Goal: Task Accomplishment & Management: Use online tool/utility

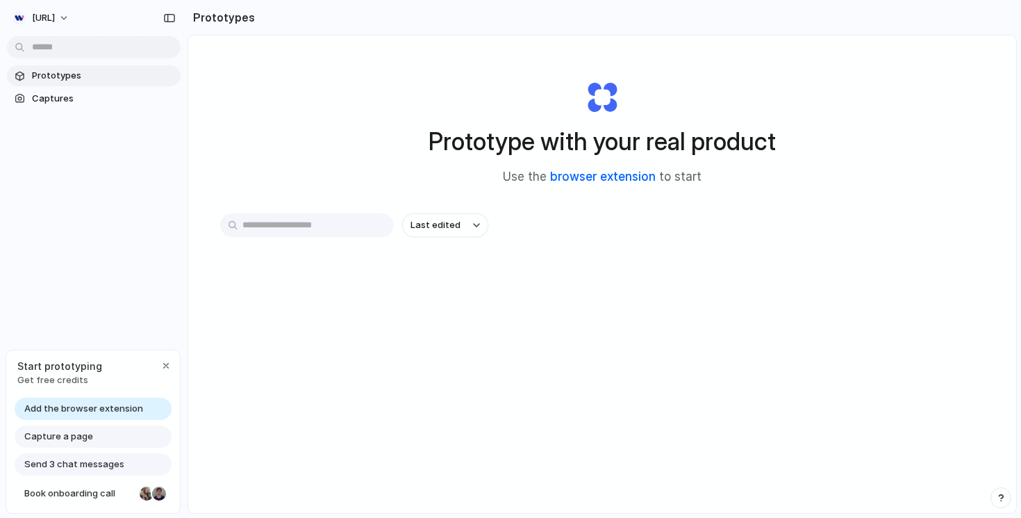
click at [599, 176] on link "browser extension" at bounding box center [603, 177] width 106 height 14
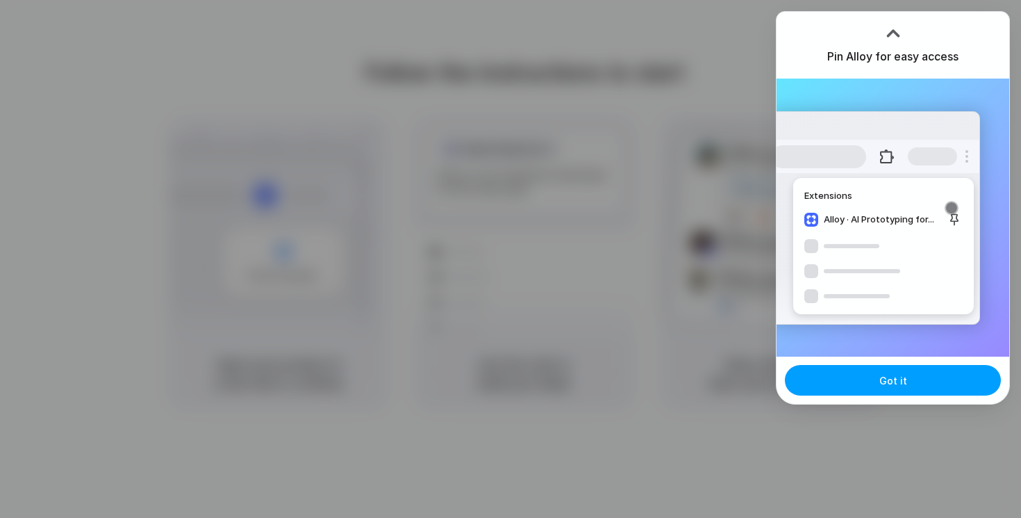
click at [909, 390] on button "Got it" at bounding box center [893, 380] width 216 height 31
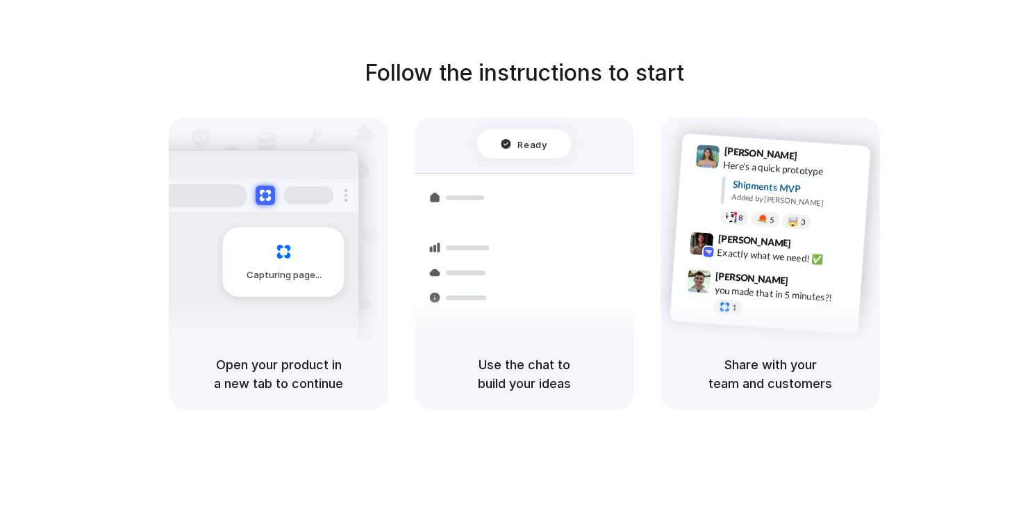
click at [744, 23] on div "Follow the instructions to start Capturing page Open your product in a new tab …" at bounding box center [524, 272] width 1049 height 545
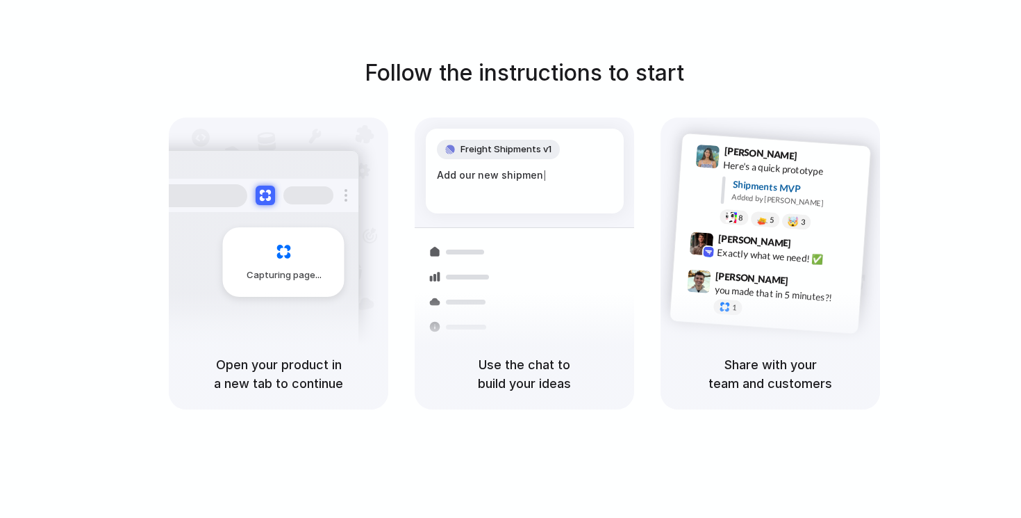
click at [511, 259] on div at bounding box center [511, 259] width 0 height 0
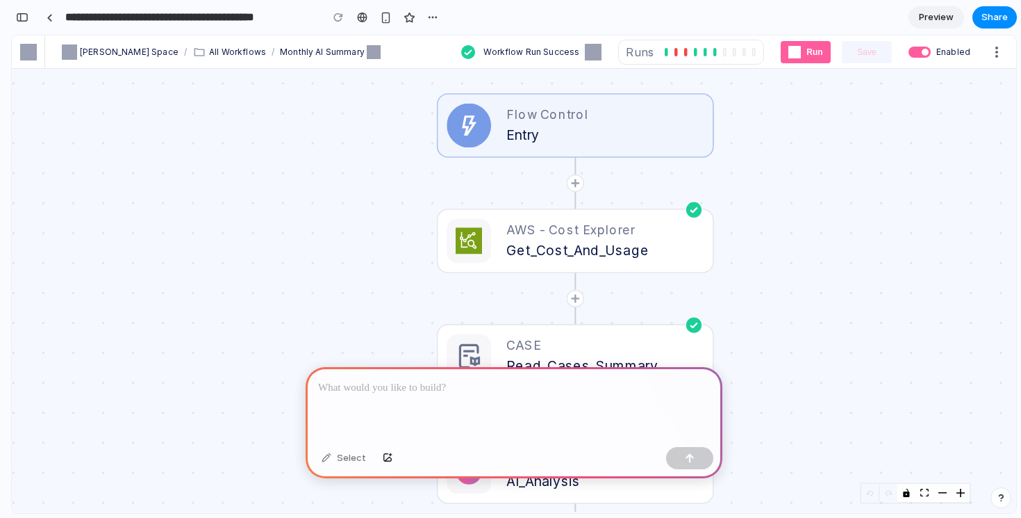
scroll to position [0, 13]
click at [657, 232] on div "AWS - Cost Explorer Get_Cost_And_Usage" at bounding box center [575, 241] width 257 height 44
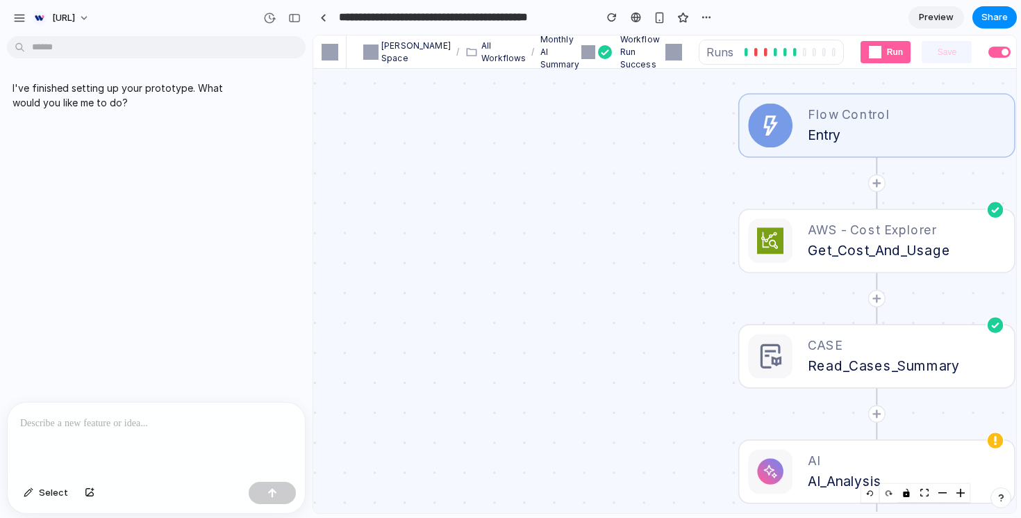
scroll to position [0, 0]
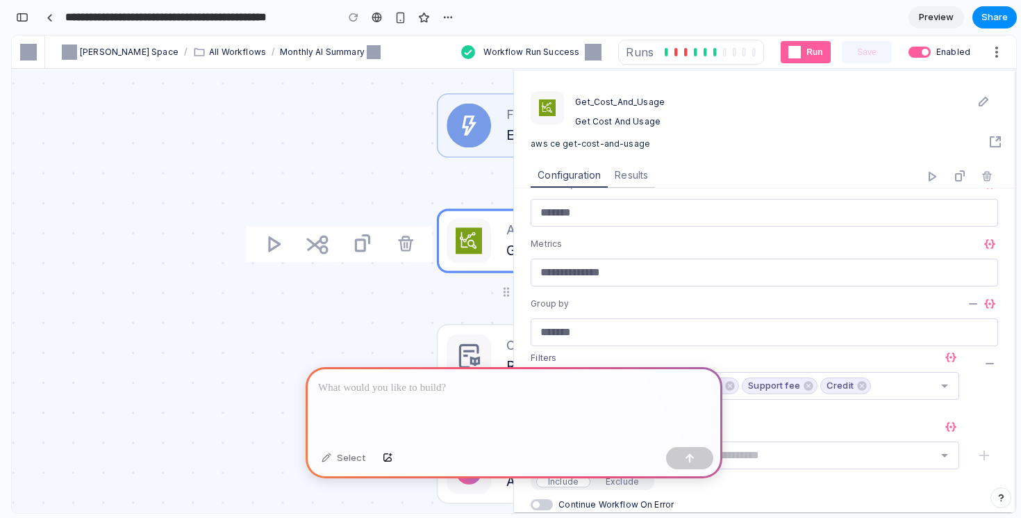
scroll to position [448, 0]
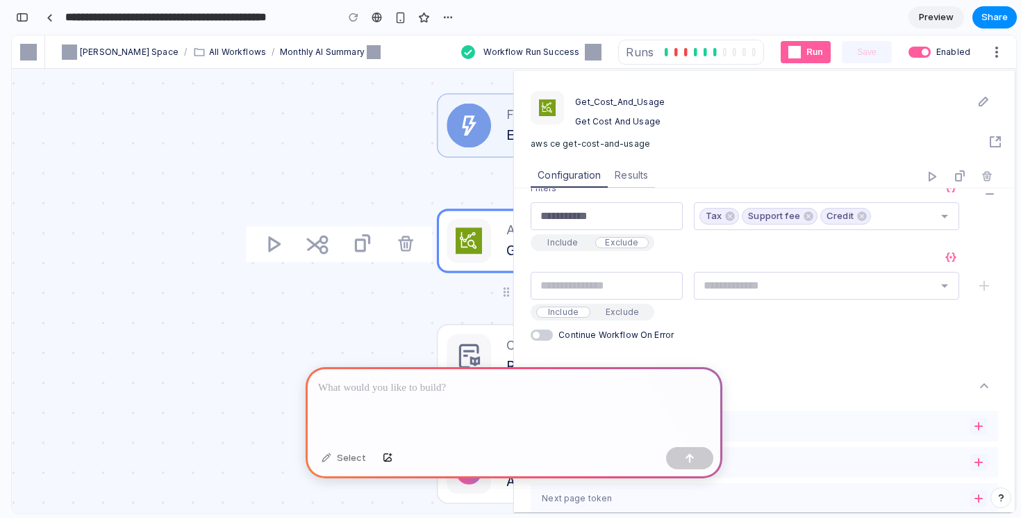
click at [561, 385] on p at bounding box center [514, 387] width 392 height 17
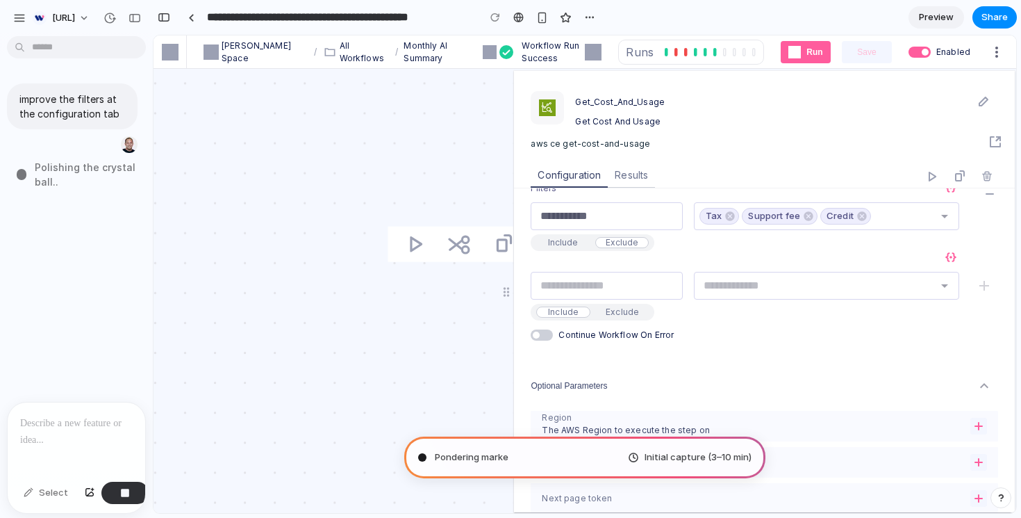
drag, startPoint x: 325, startPoint y: 327, endPoint x: 589, endPoint y: 1, distance: 419.4
type input "**********"
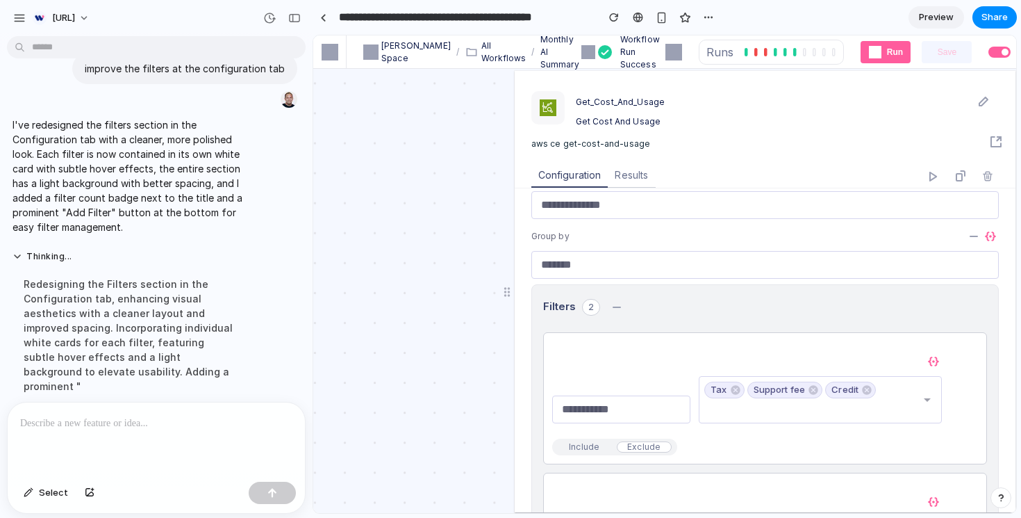
scroll to position [397, 0]
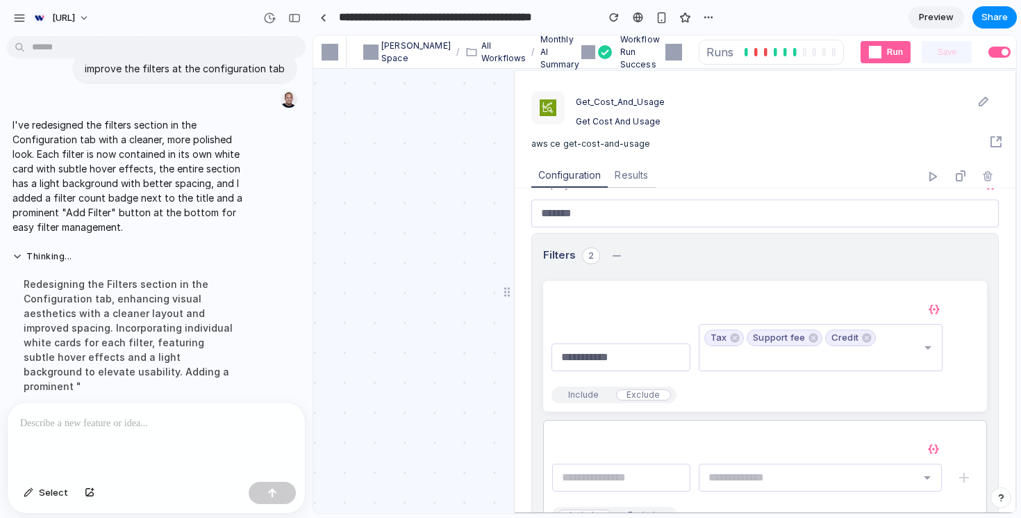
click at [573, 402] on div "Include Exclude" at bounding box center [614, 394] width 125 height 17
click at [580, 395] on div "Include" at bounding box center [584, 394] width 54 height 11
click at [616, 254] on img at bounding box center [617, 255] width 17 height 17
